Goal: Task Accomplishment & Management: Use online tool/utility

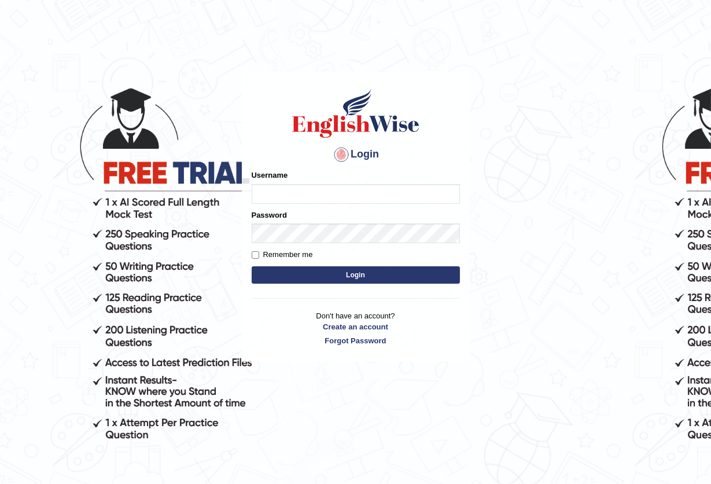
click at [290, 196] on input "Username" at bounding box center [356, 194] width 208 height 20
type input "enkhbayar_parramatta"
click at [256, 256] on input "Remember me" at bounding box center [256, 255] width 8 height 8
checkbox input "true"
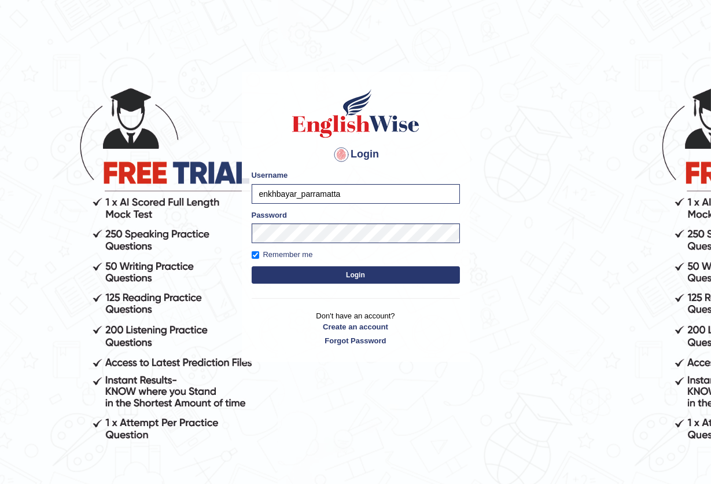
click at [362, 277] on button "Login" at bounding box center [356, 274] width 208 height 17
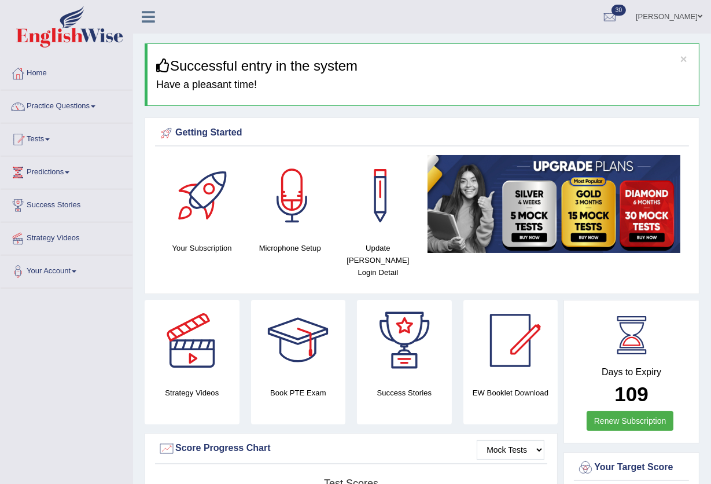
click at [93, 102] on link "Practice Questions" at bounding box center [67, 104] width 132 height 29
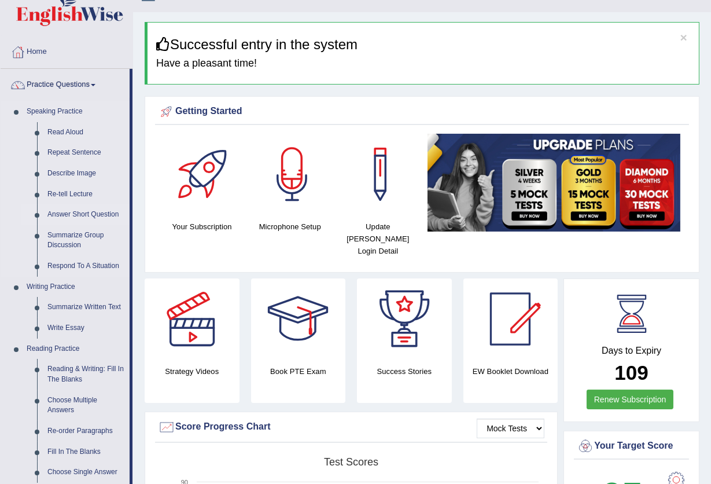
scroll to position [77, 0]
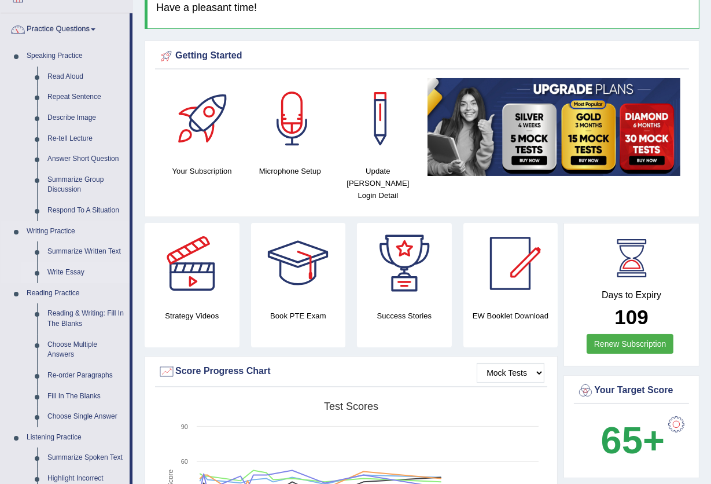
click at [73, 272] on link "Write Essay" at bounding box center [85, 272] width 87 height 21
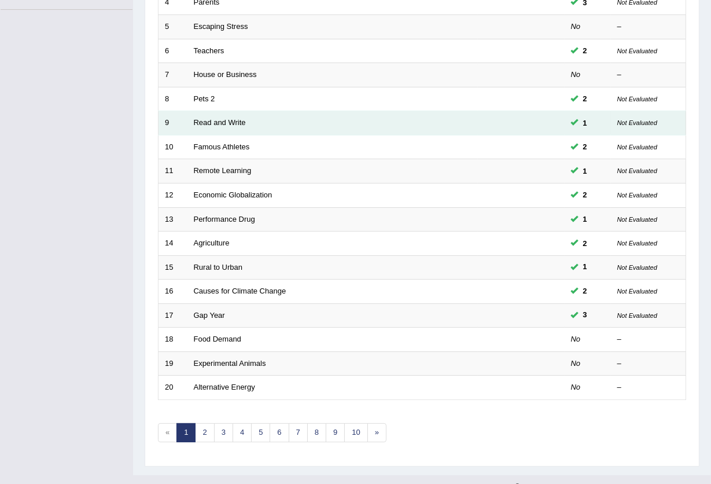
scroll to position [282, 0]
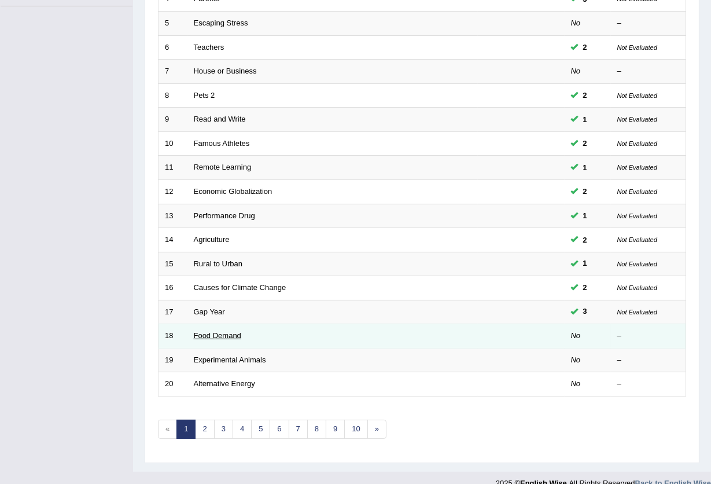
click at [215, 331] on link "Food Demand" at bounding box center [217, 335] width 47 height 9
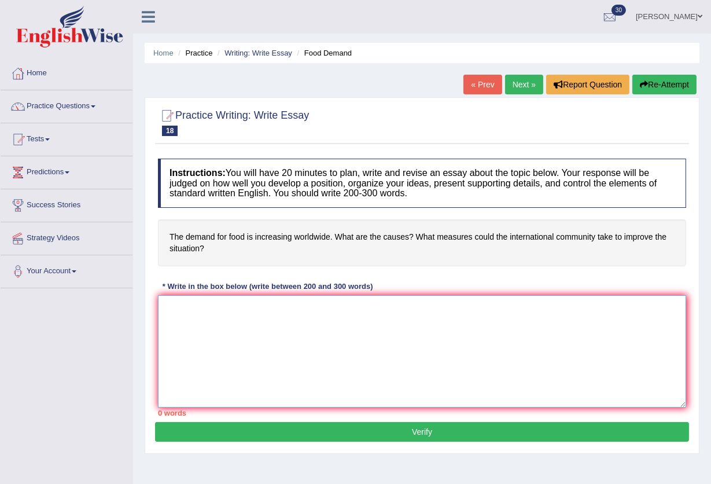
click at [170, 320] on textarea at bounding box center [422, 351] width 528 height 112
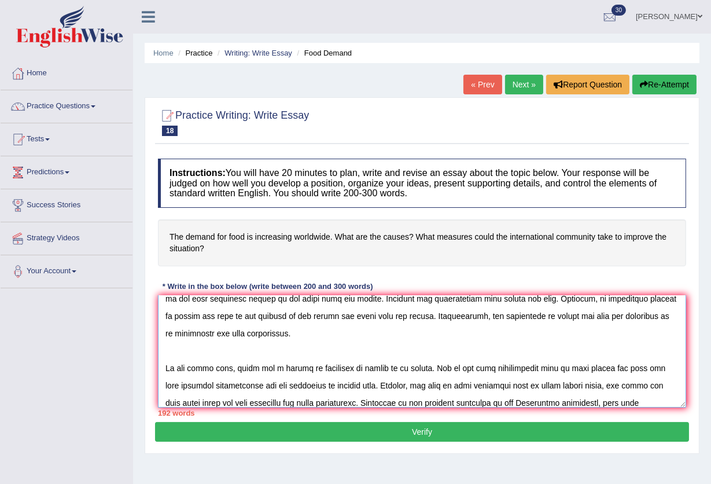
scroll to position [96, 0]
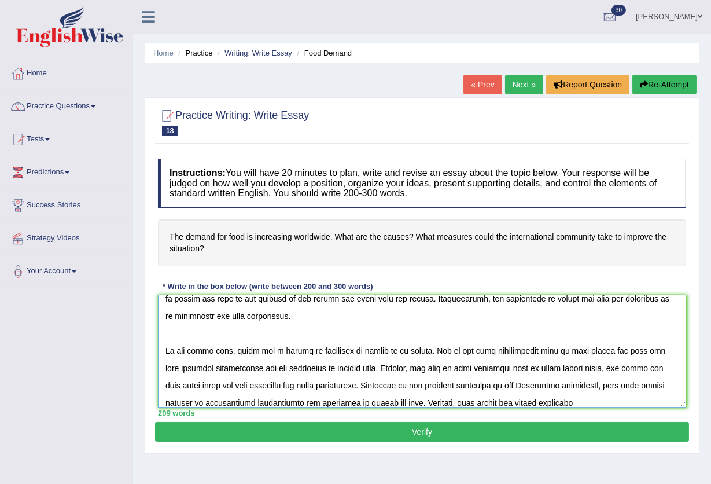
click at [608, 402] on textarea at bounding box center [422, 351] width 528 height 112
click at [631, 404] on textarea at bounding box center [422, 351] width 528 height 112
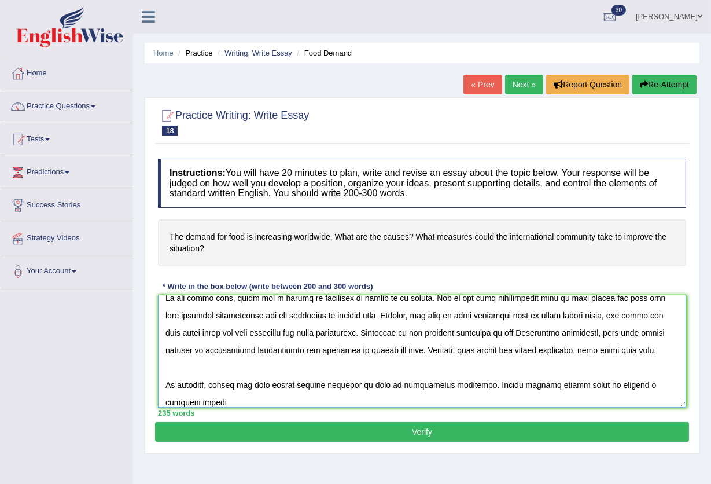
scroll to position [166, 0]
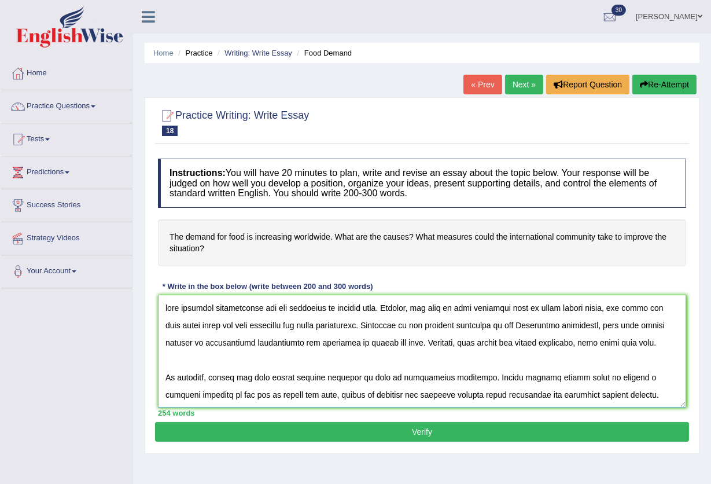
type textarea "The increasing influence of demand for food on our lives has ignited numerous d…"
click at [444, 432] on button "Verify" at bounding box center [422, 432] width 534 height 20
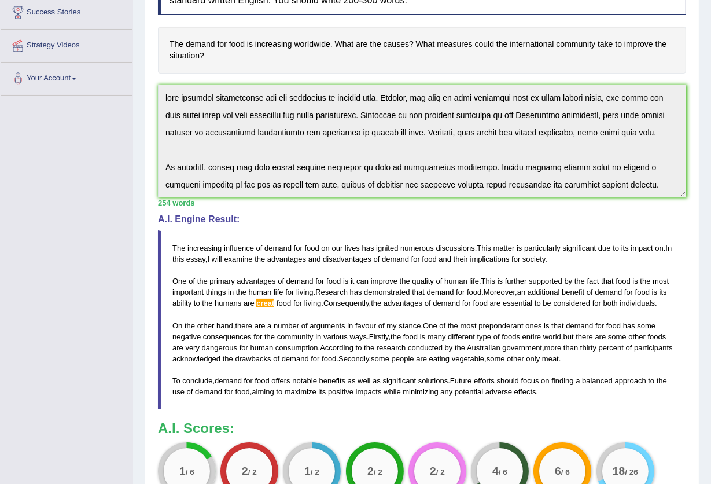
scroll to position [0, 0]
